Goal: Task Accomplishment & Management: Manage account settings

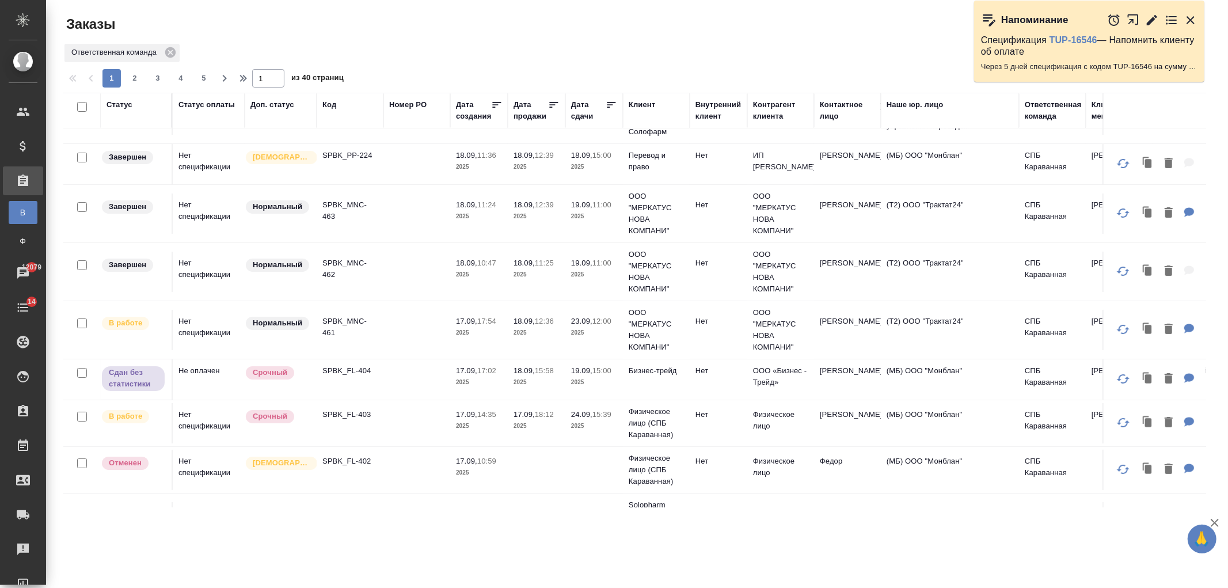
scroll to position [35, 0]
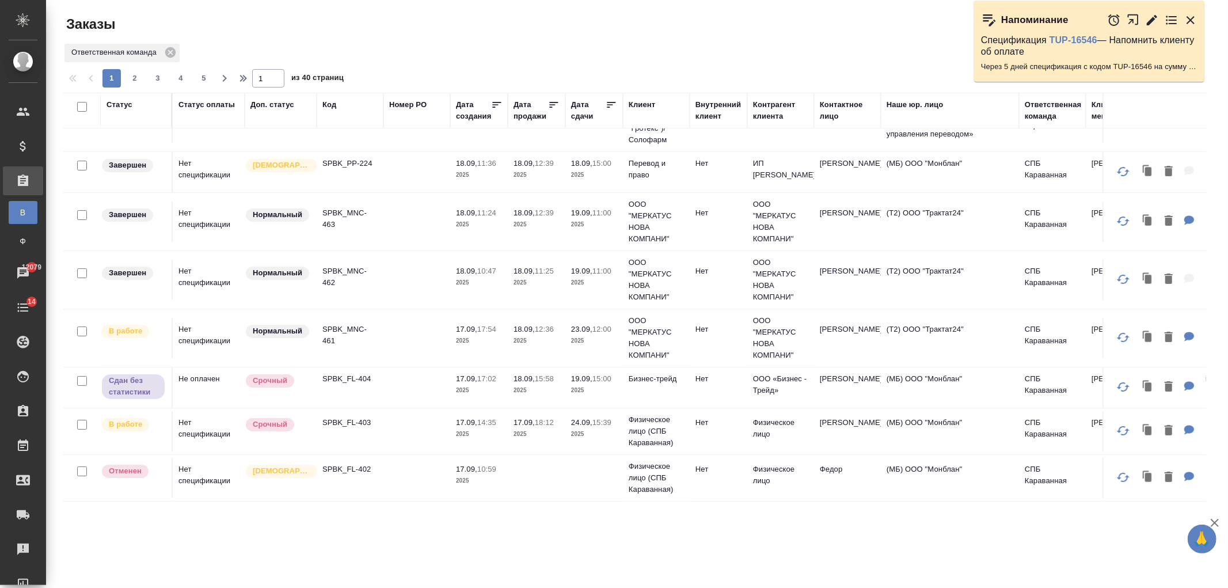
click at [484, 375] on p "17:02" at bounding box center [486, 378] width 19 height 9
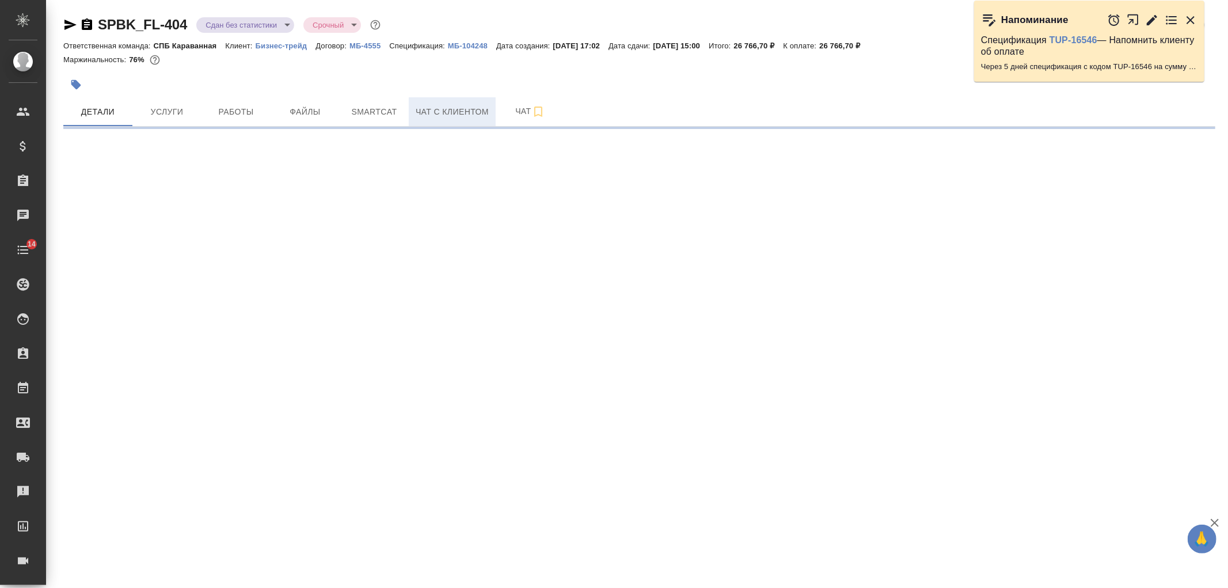
select select "RU"
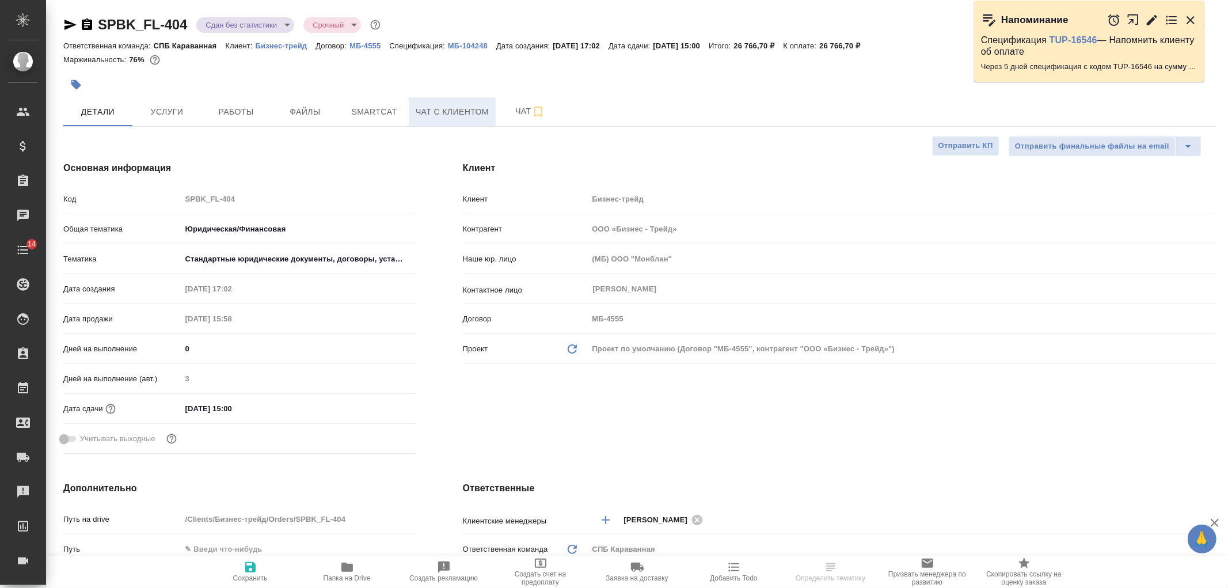
type textarea "x"
click at [451, 113] on span "Чат с клиентом" at bounding box center [452, 112] width 73 height 14
type textarea "x"
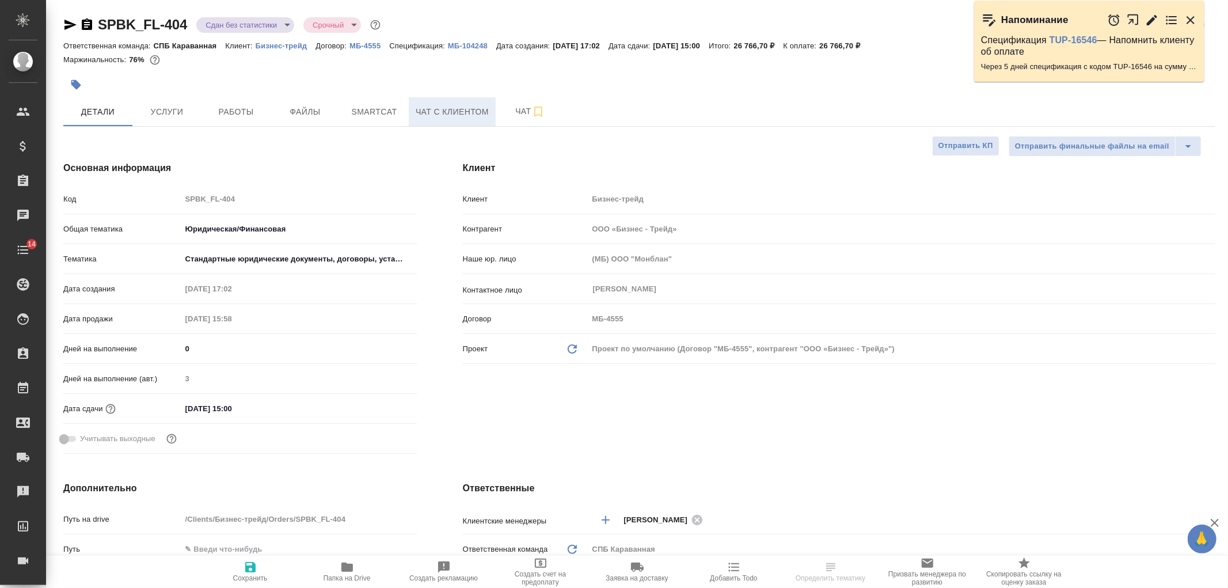
type textarea "x"
type input "Баданян Артак"
type textarea "x"
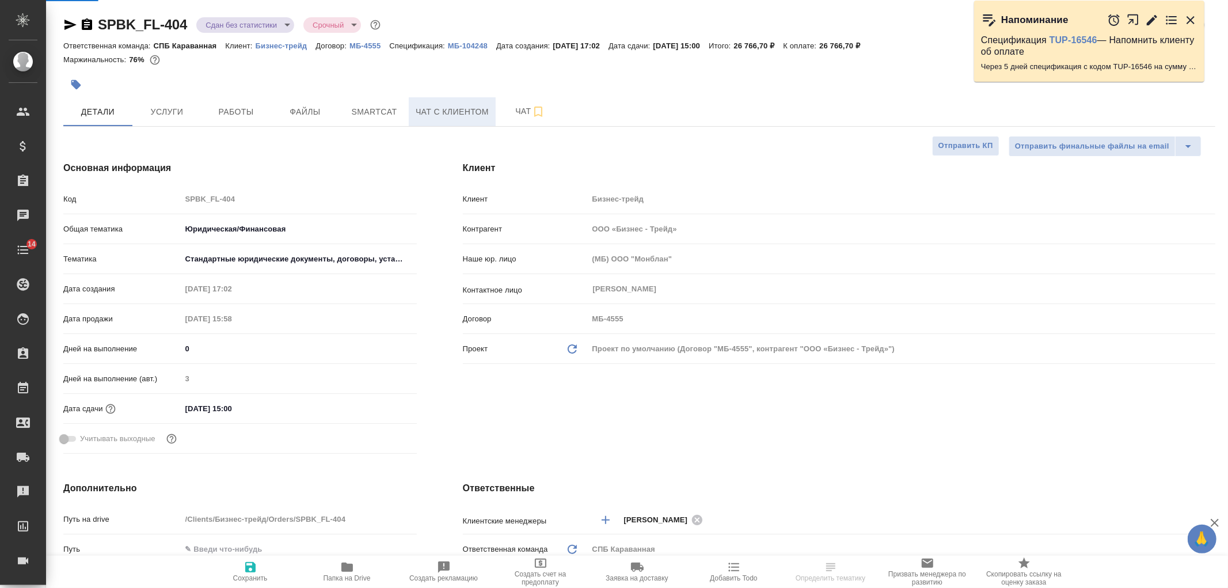
type textarea "x"
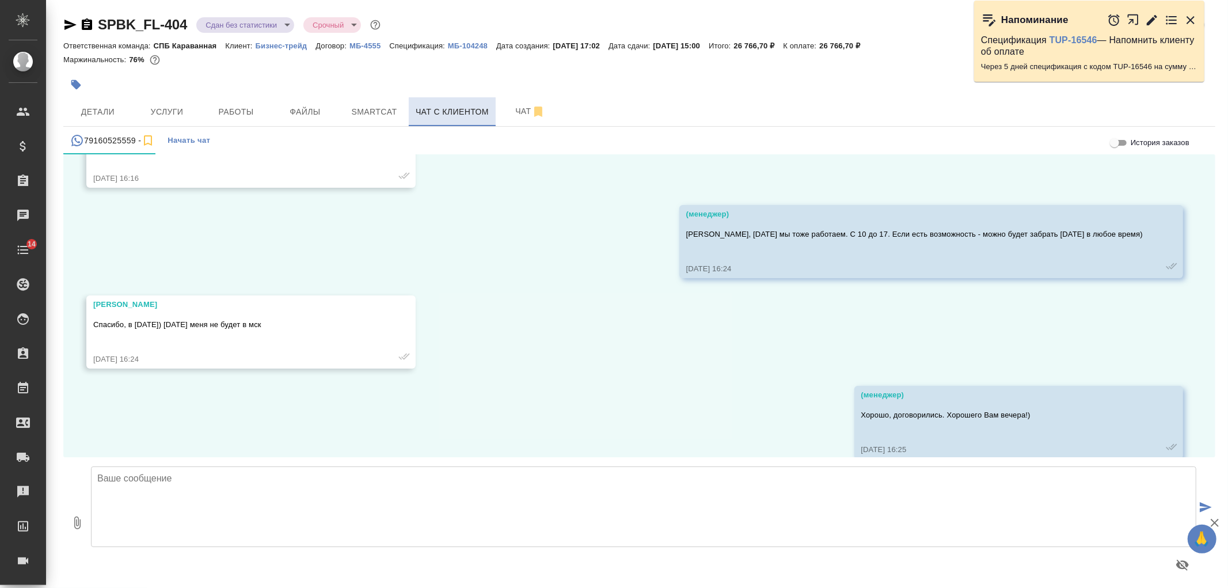
scroll to position [2067, 0]
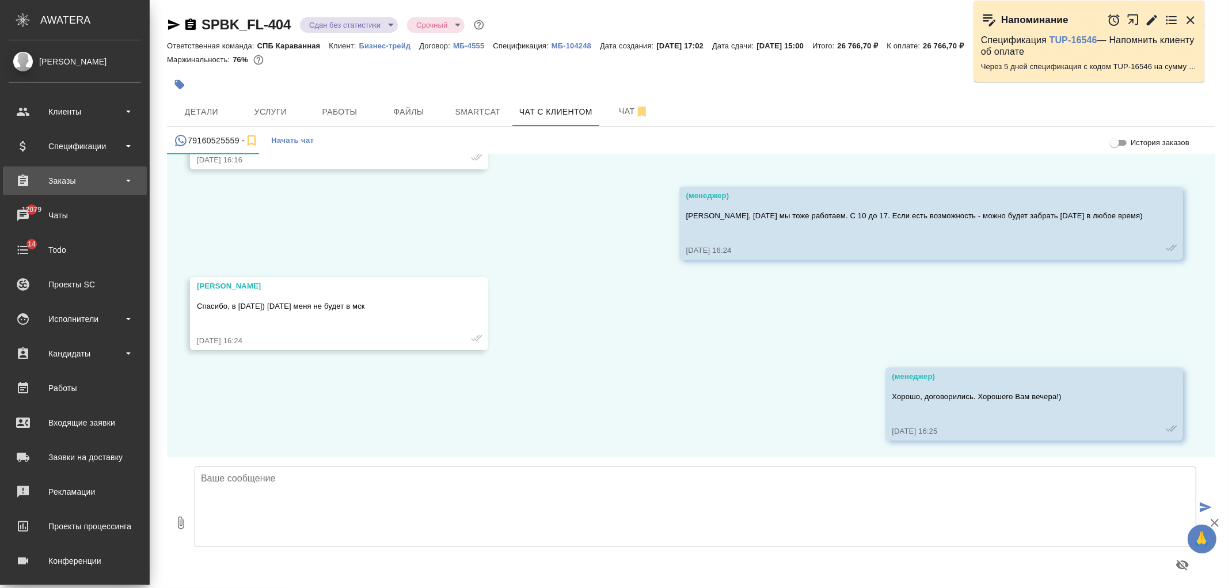
click at [67, 174] on div "Заказы" at bounding box center [75, 180] width 132 height 17
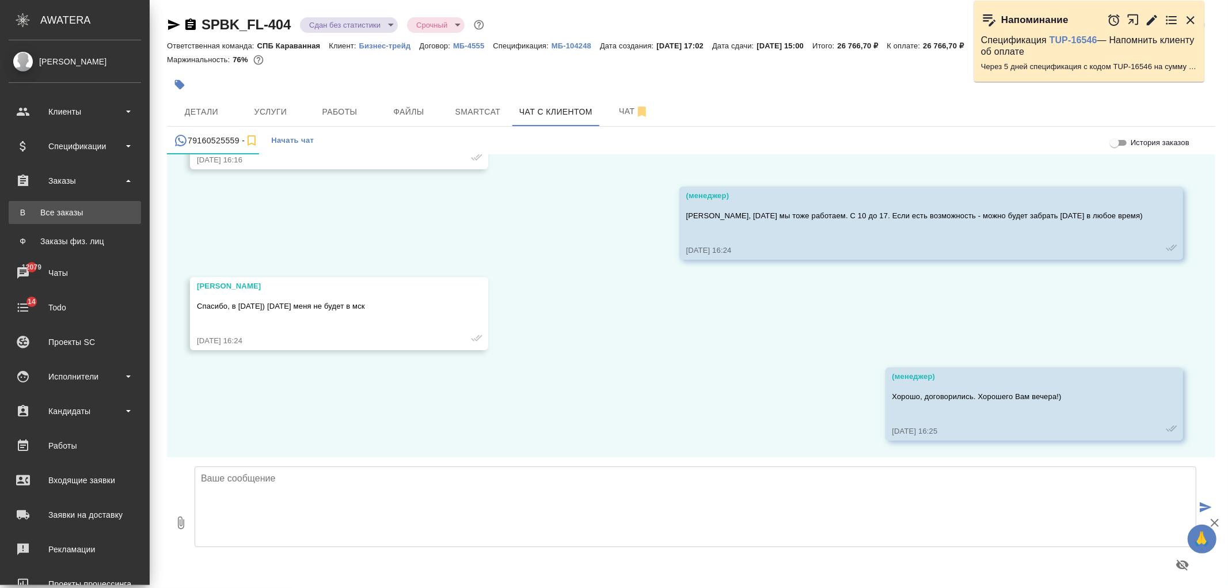
click at [78, 213] on div "Все заказы" at bounding box center [74, 213] width 121 height 12
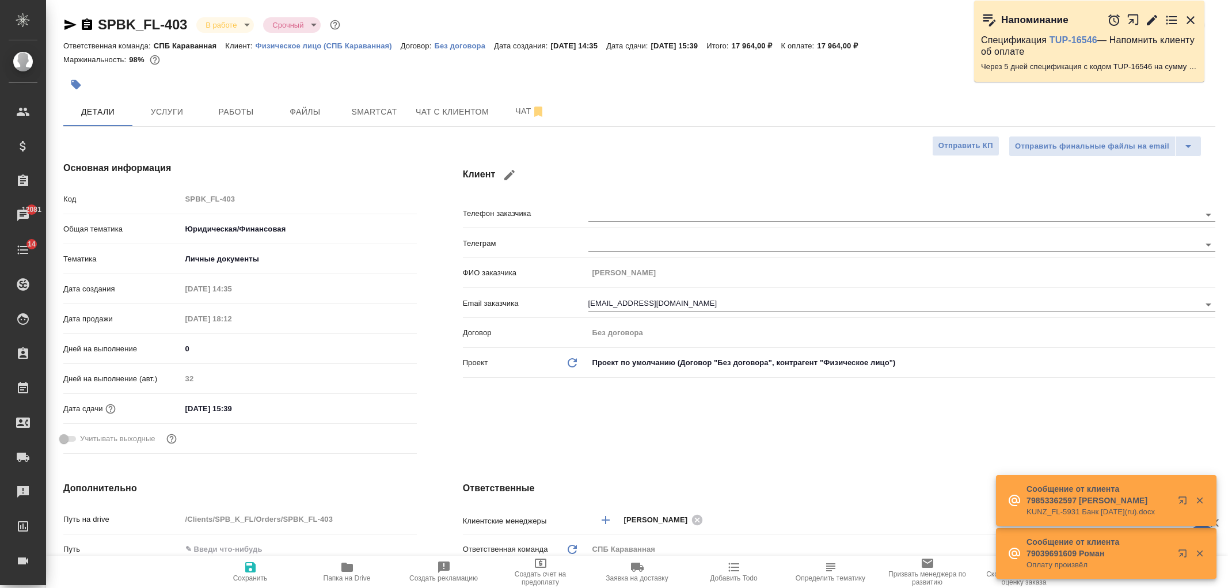
select select "RU"
